Goal: Task Accomplishment & Management: Use online tool/utility

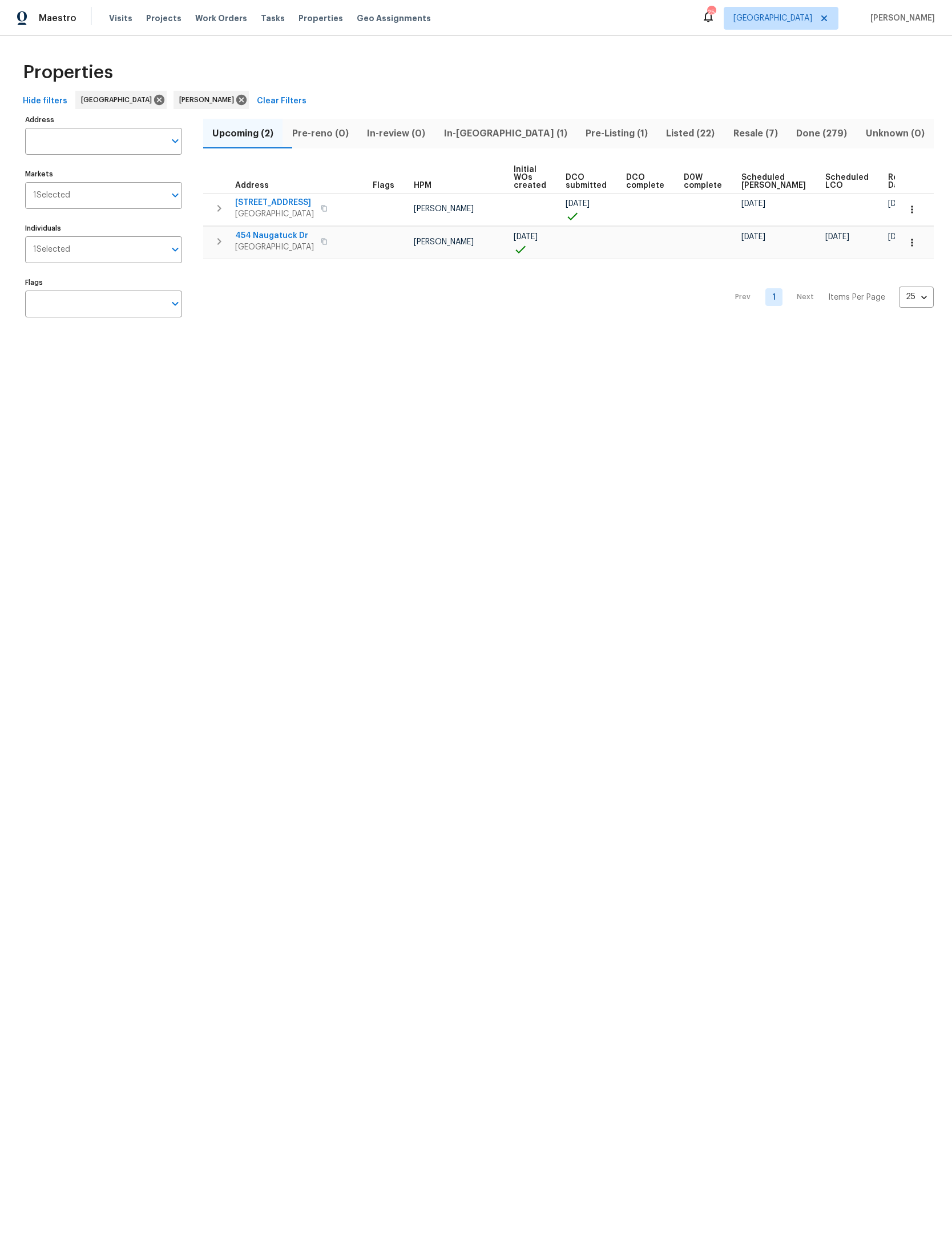
scroll to position [8, 80]
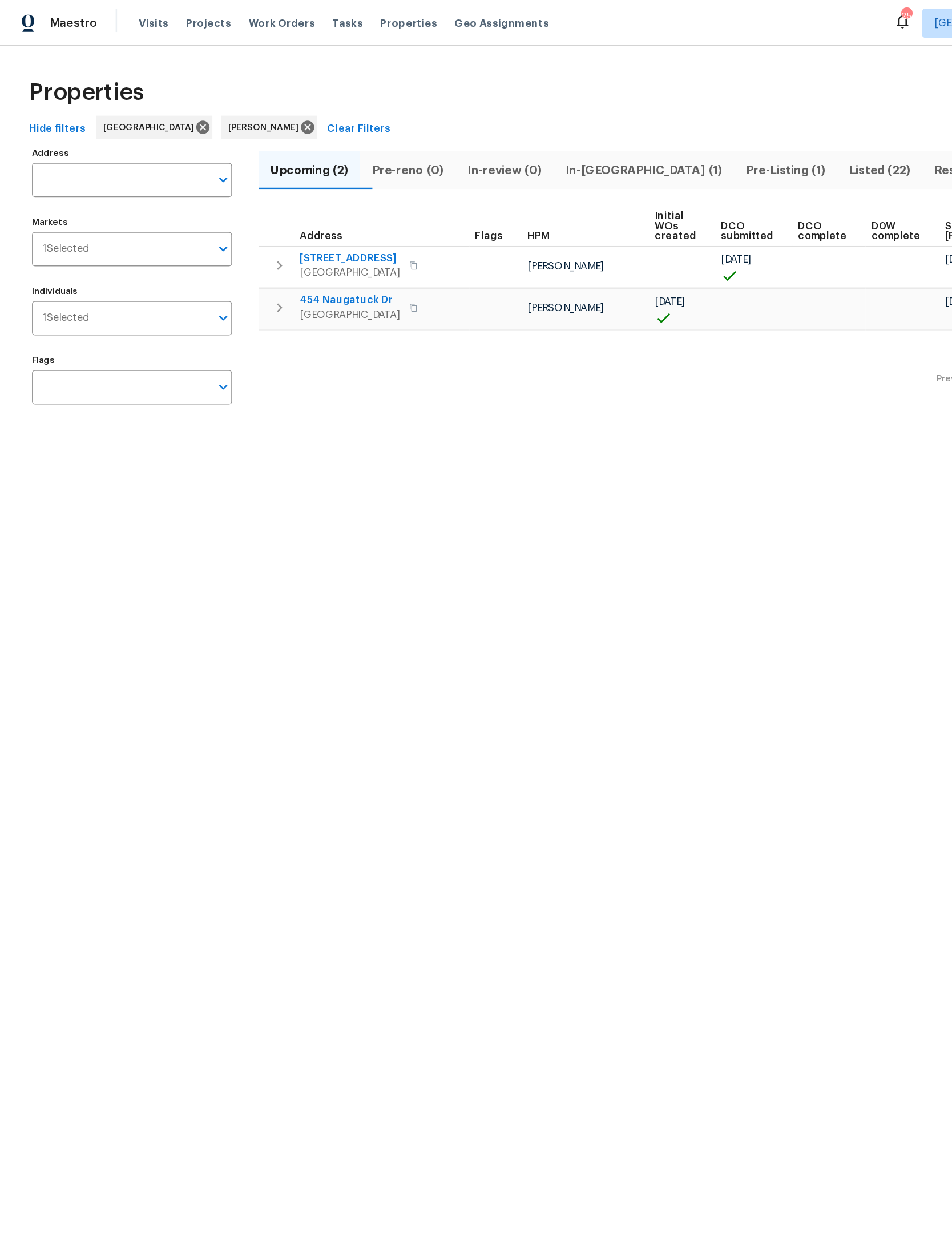
click at [106, 145] on input "Address" at bounding box center [95, 141] width 140 height 27
type input "[PERSON_NAME] neck"
click at [97, 176] on li "[STREET_ADDRESS][PERSON_NAME][PERSON_NAME]" at bounding box center [103, 181] width 157 height 31
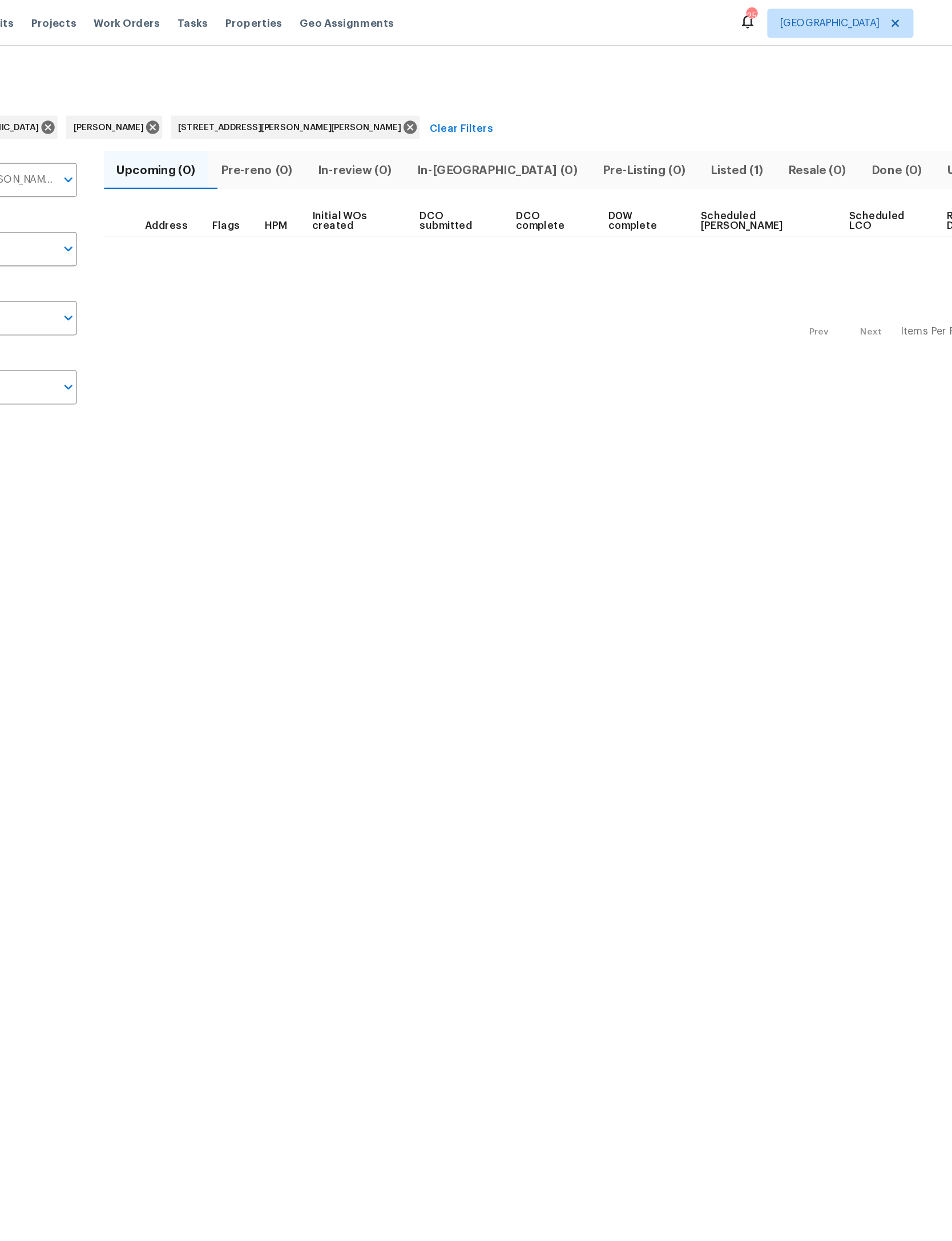
click at [677, 129] on span "Listed (1)" at bounding box center [700, 133] width 47 height 16
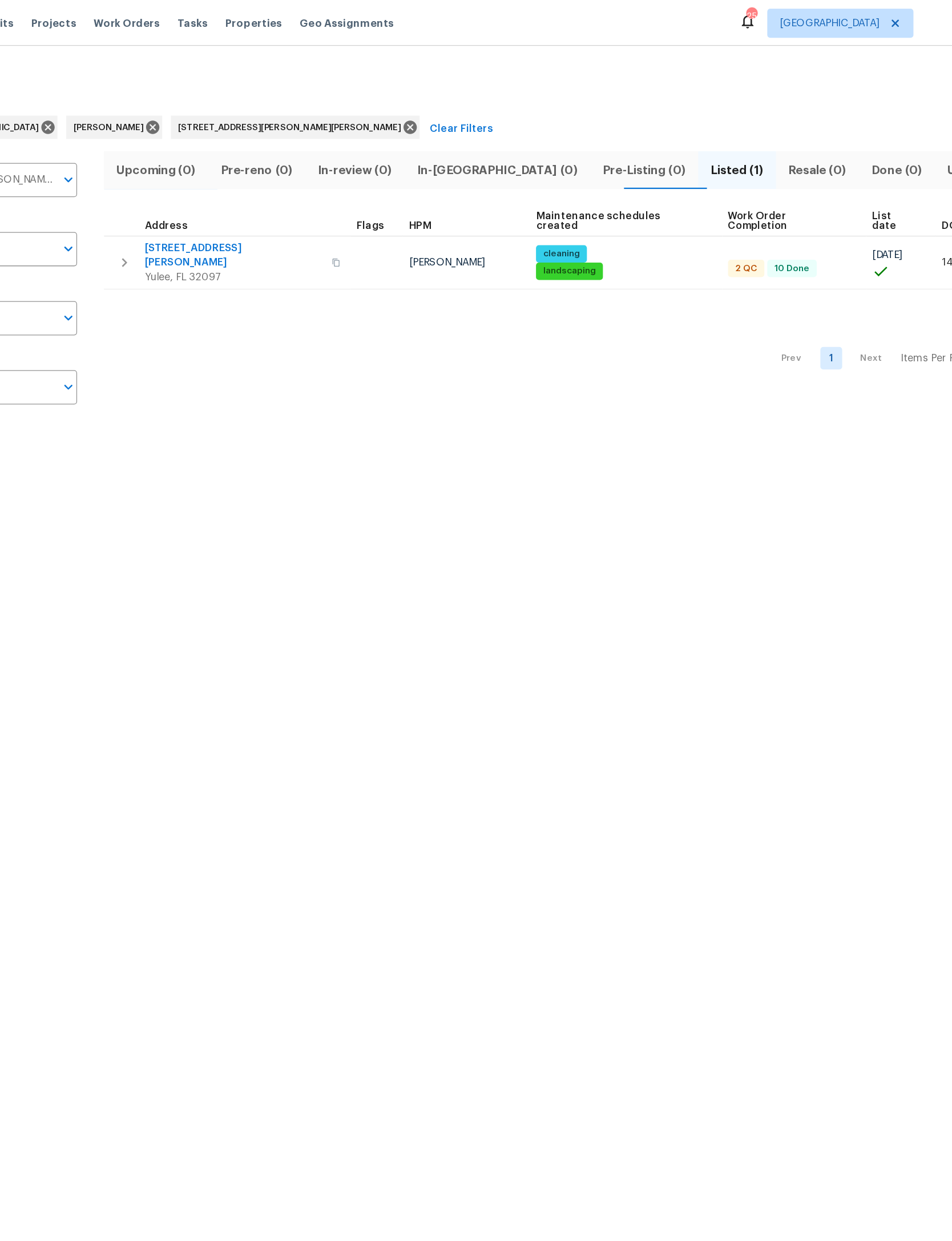
click at [81, 199] on div "Address [STREET_ADDRESS][PERSON_NAME][PERSON_NAME] Address Markets 1 Selected M…" at bounding box center [476, 220] width 916 height 217
click at [213, 199] on icon "button" at bounding box center [220, 206] width 14 height 14
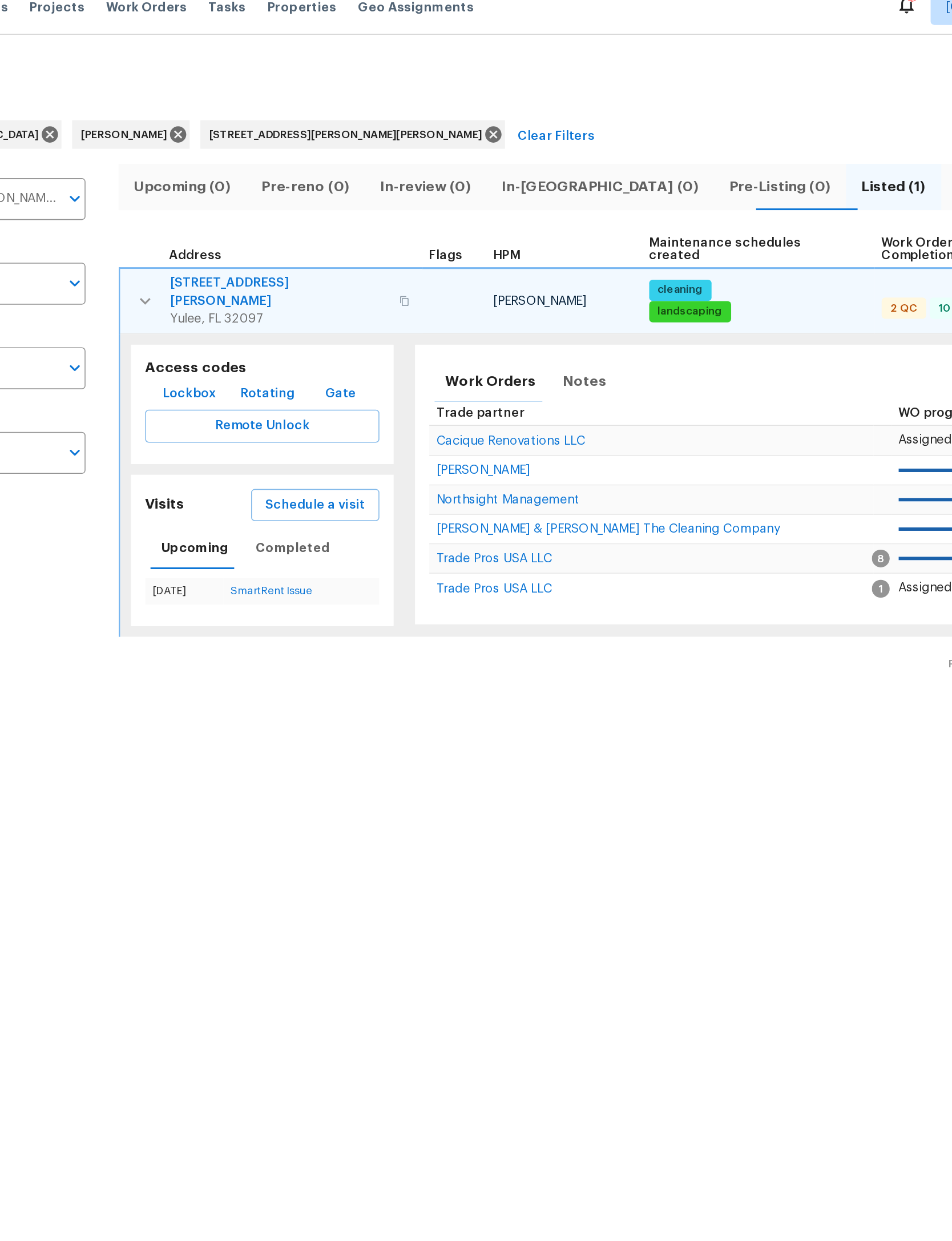
click at [297, 331] on span "Schedule a visit" at bounding box center [329, 338] width 64 height 14
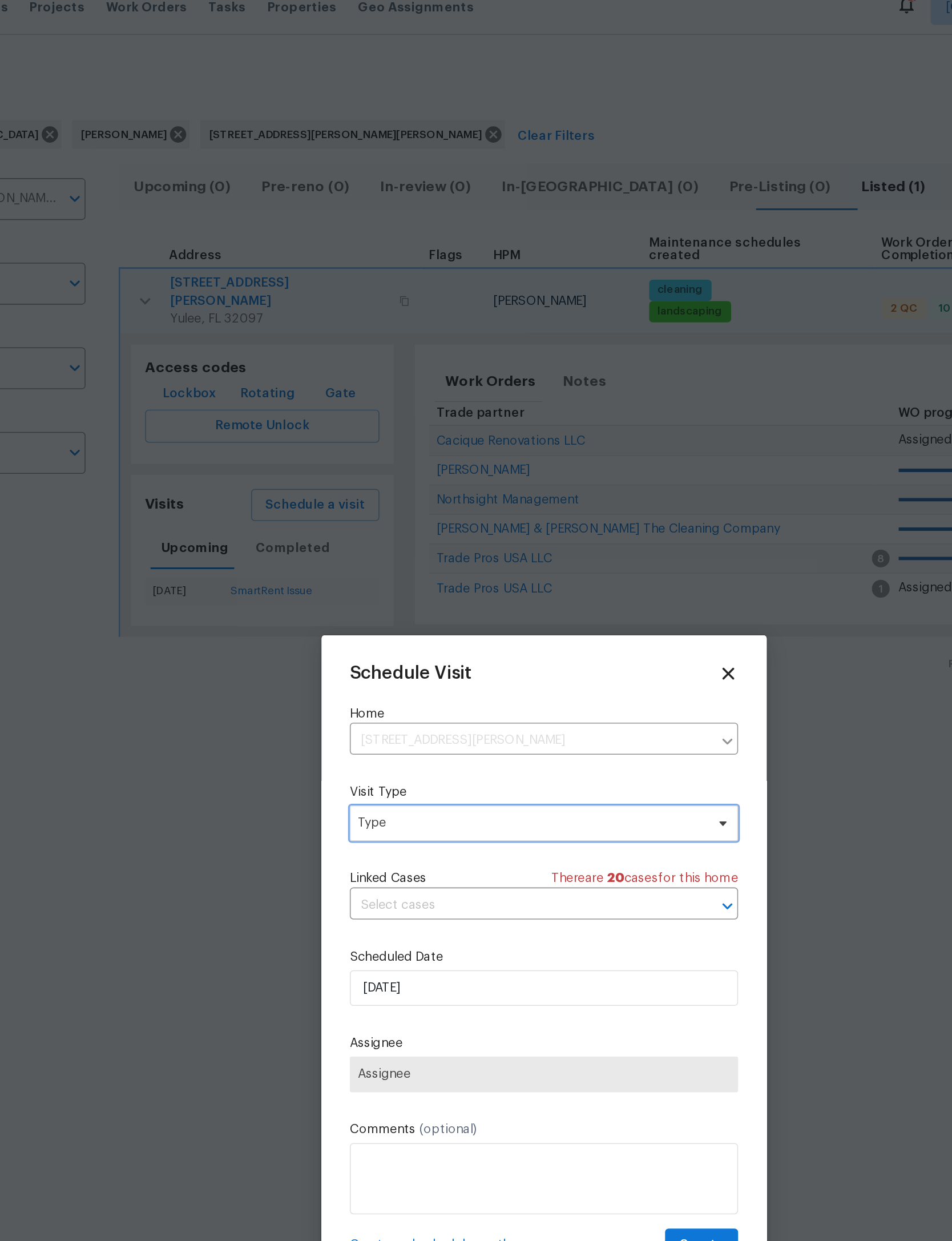
click at [393, 539] on span "Type" at bounding box center [468, 541] width 222 height 12
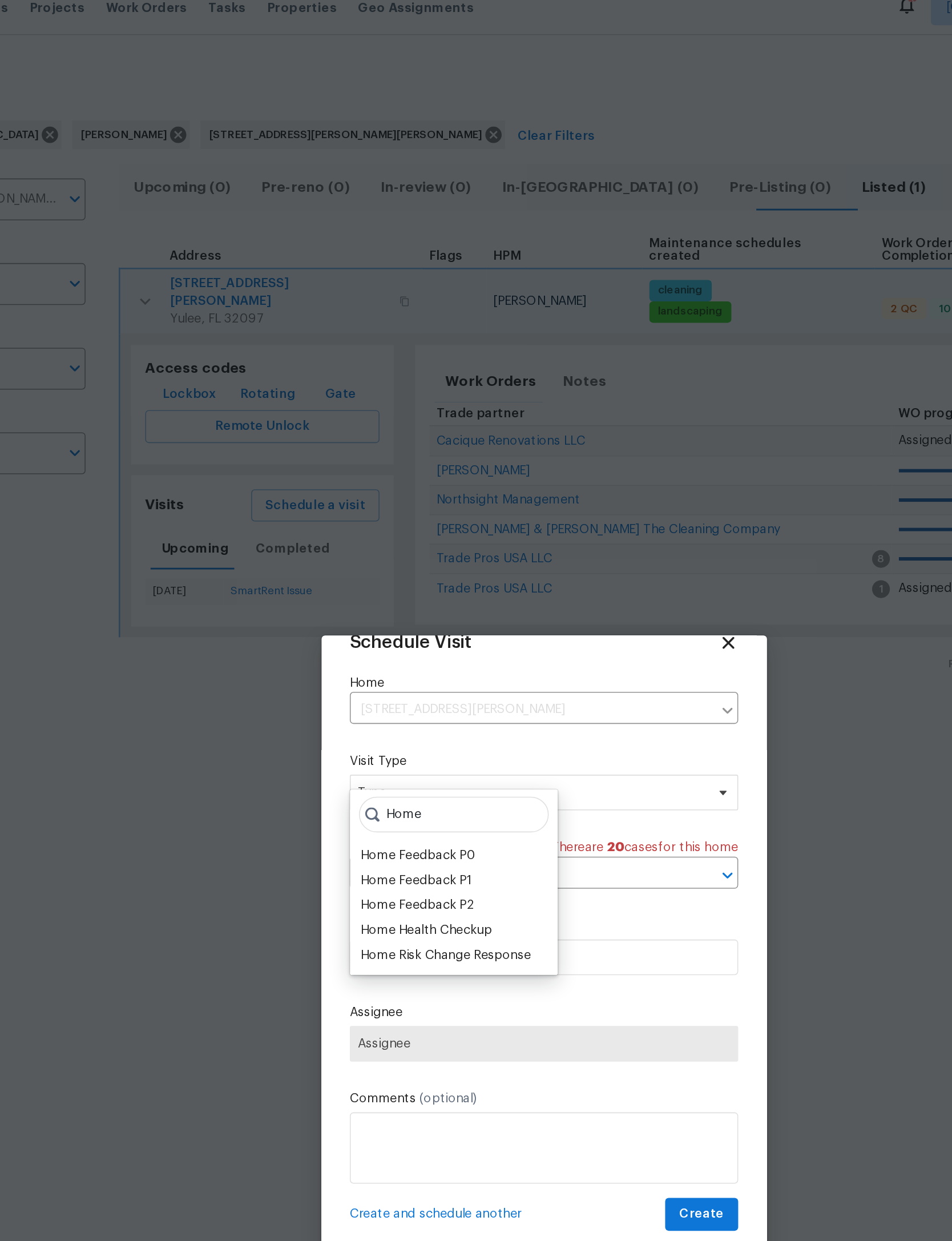
scroll to position [38, 0]
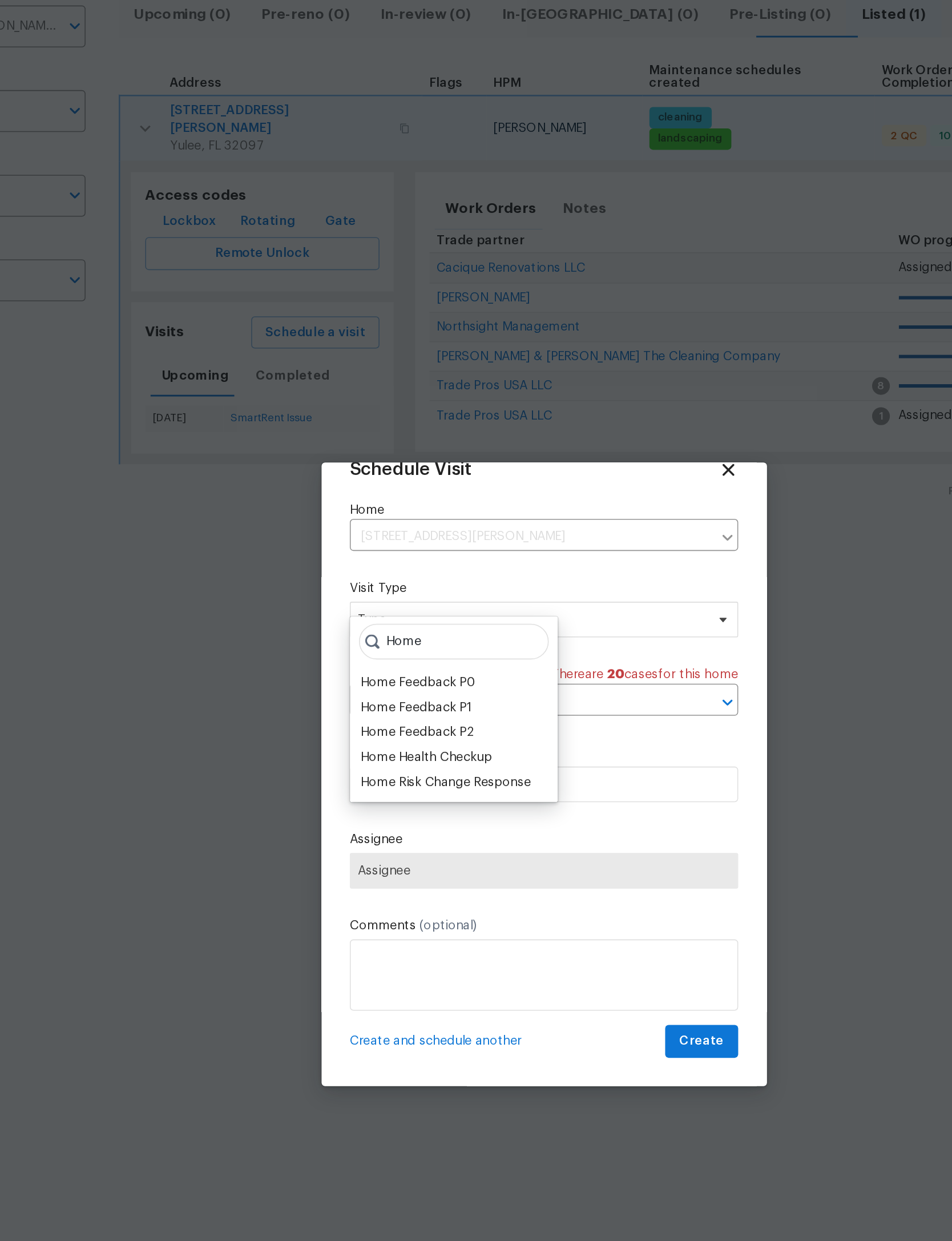
type input "Home"
click at [358, 604] on div "Home Health Checkup" at bounding box center [400, 609] width 84 height 12
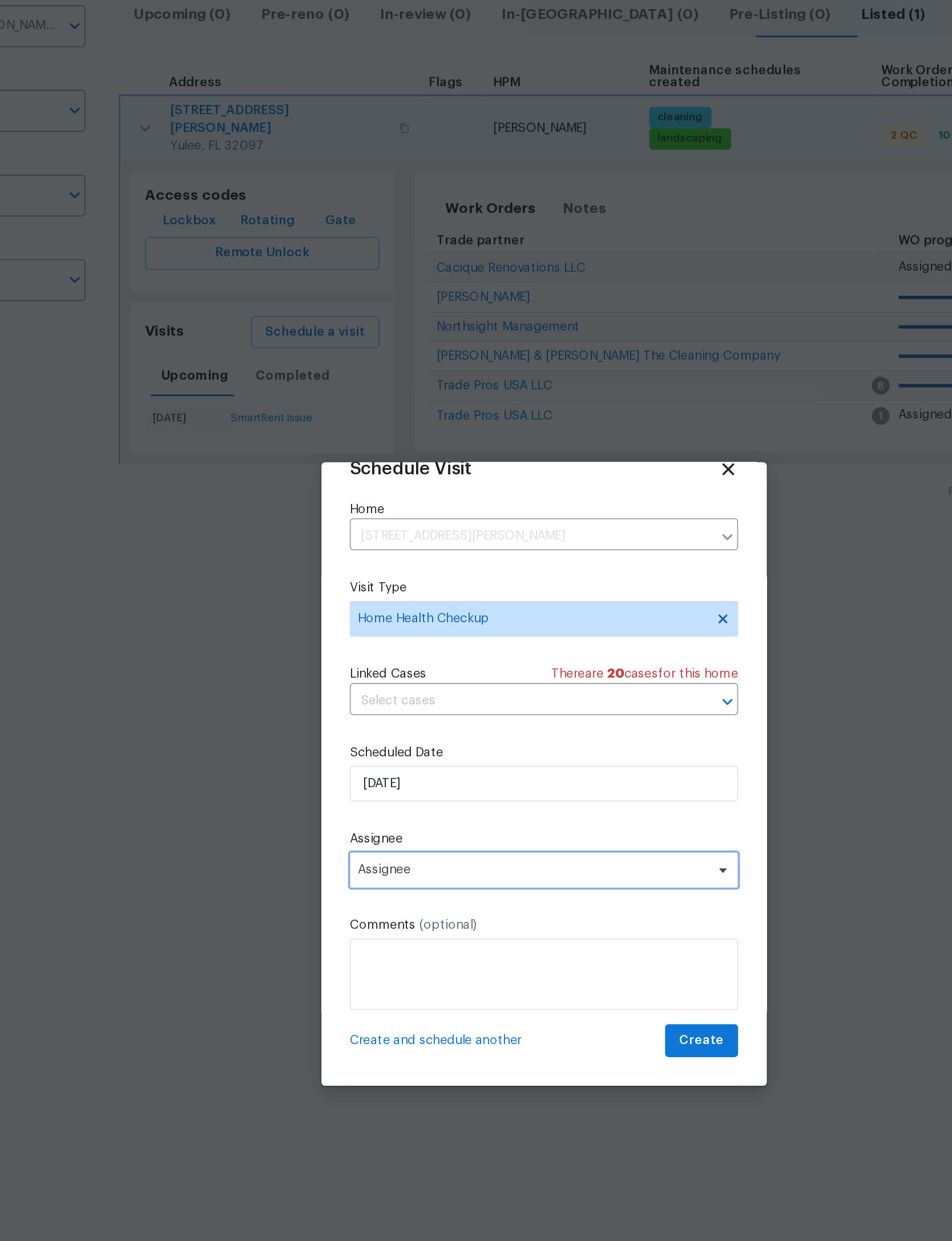
click at [357, 678] on span "Assignee" at bounding box center [469, 682] width 223 height 9
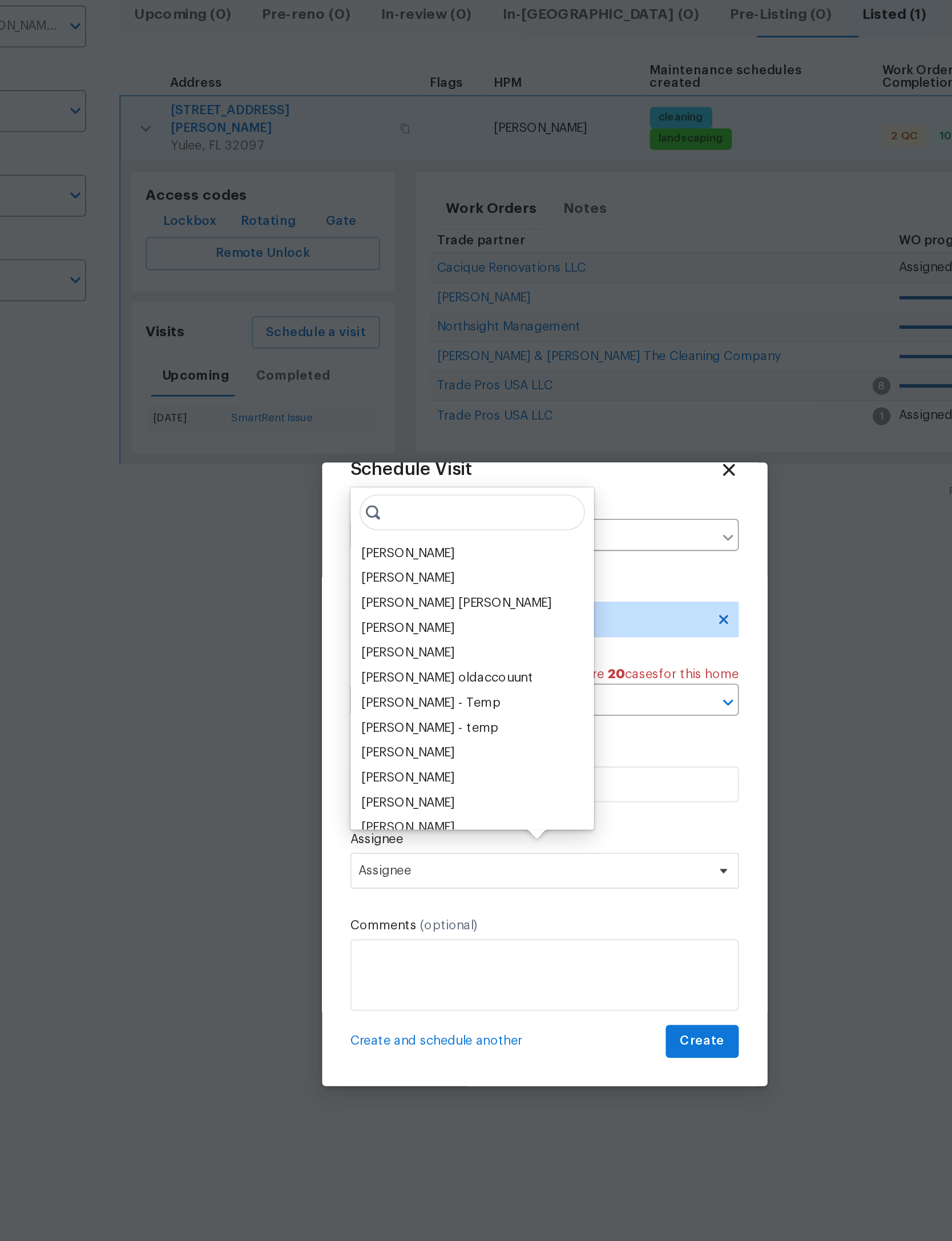
click at [355, 471] on div "[PERSON_NAME]" at bounding box center [430, 479] width 149 height 16
click at [358, 473] on div "[PERSON_NAME]" at bounding box center [388, 479] width 60 height 12
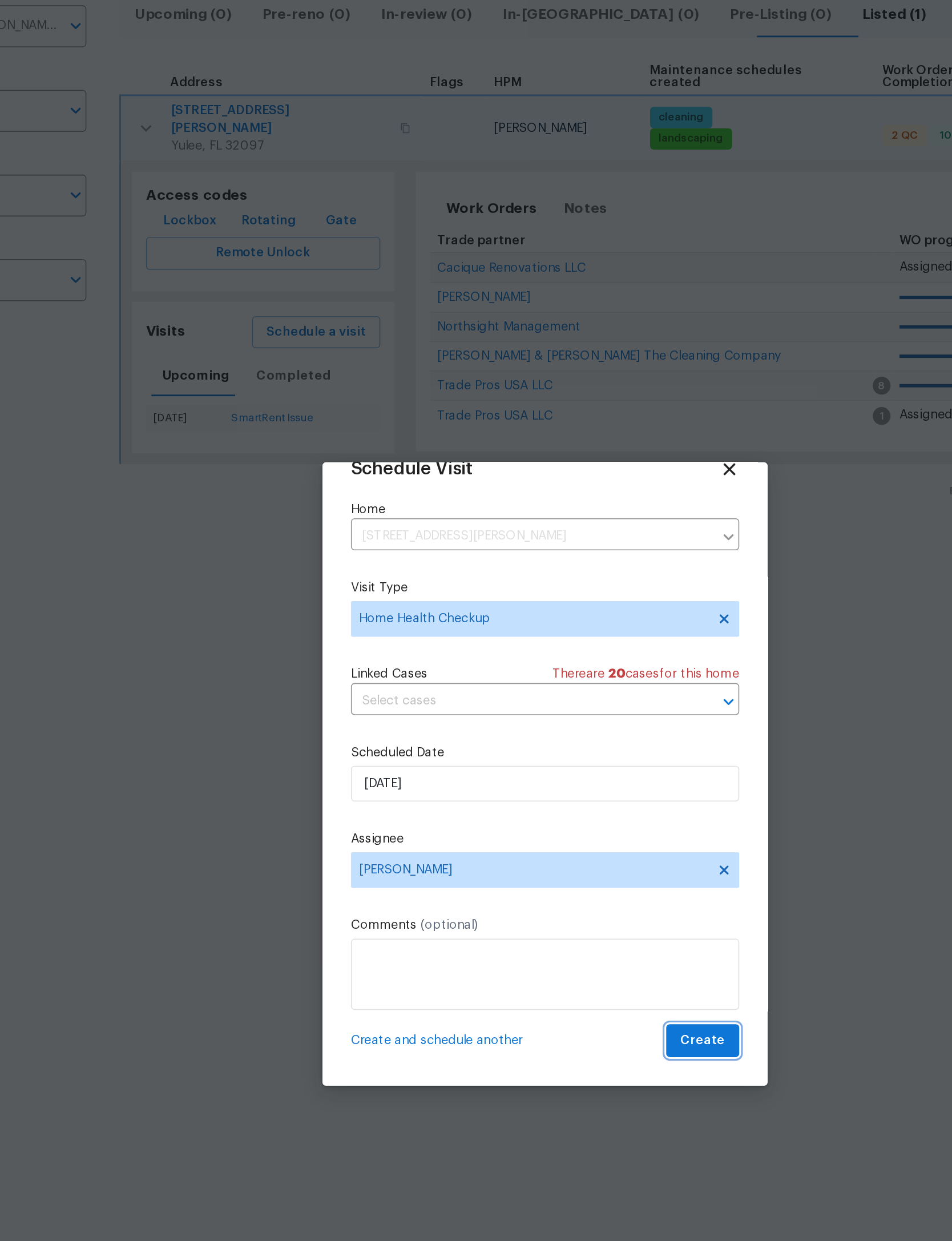
click at [563, 785] on span "Create" at bounding box center [576, 792] width 29 height 14
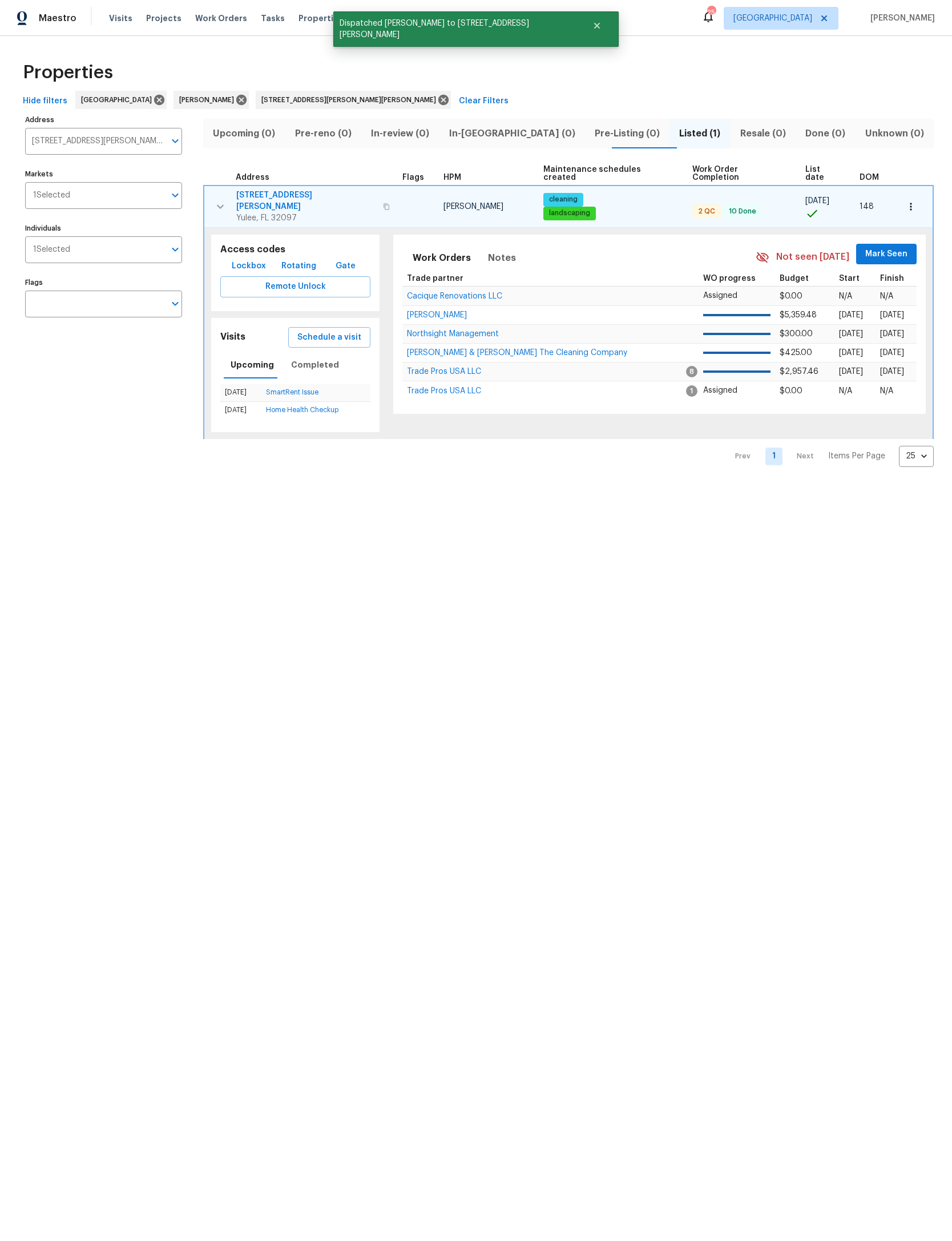
click at [223, 189] on button "button" at bounding box center [220, 206] width 23 height 34
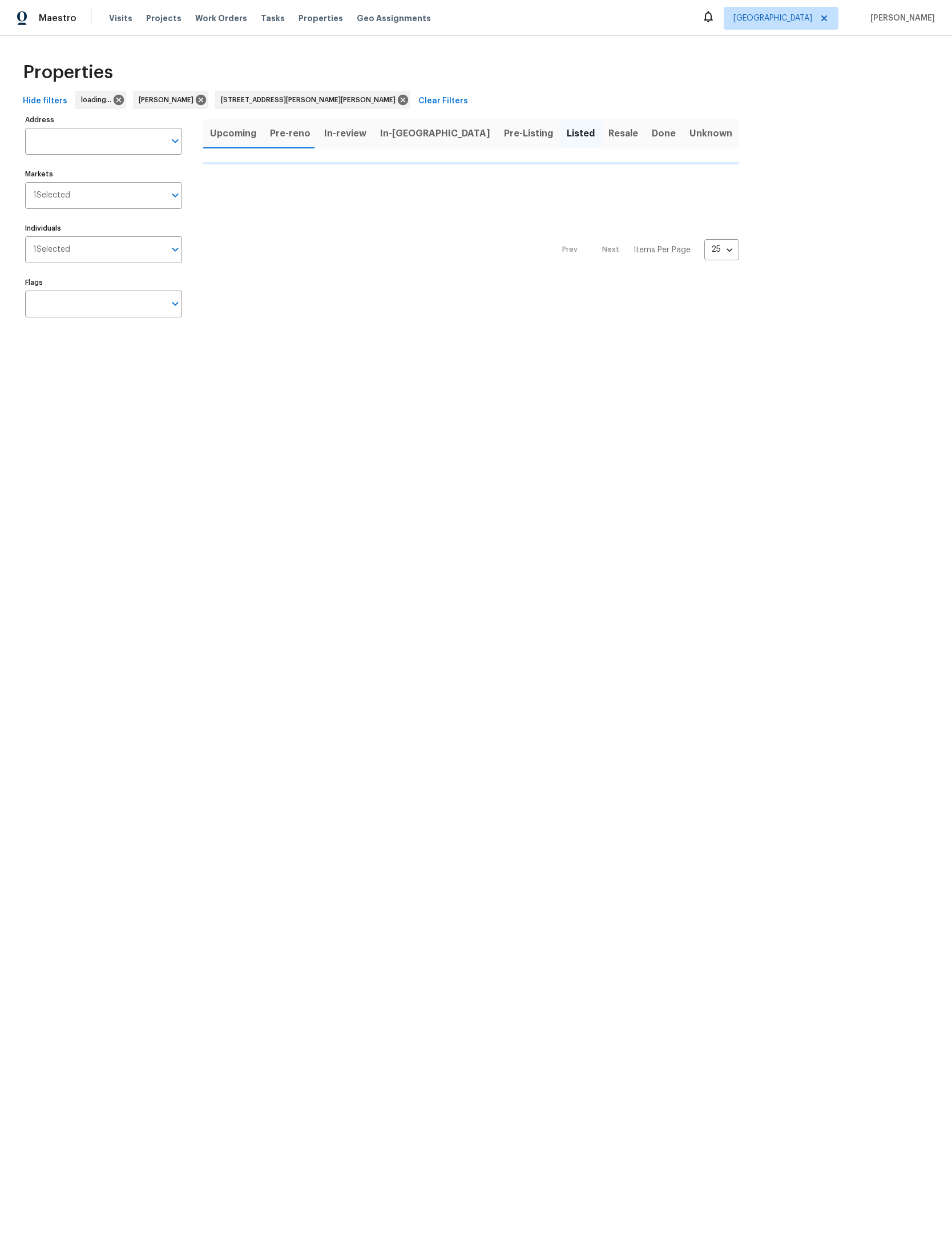
type input "[STREET_ADDRESS][PERSON_NAME][PERSON_NAME]"
